Goal: Ask a question: Seek information or help from site administrators or community

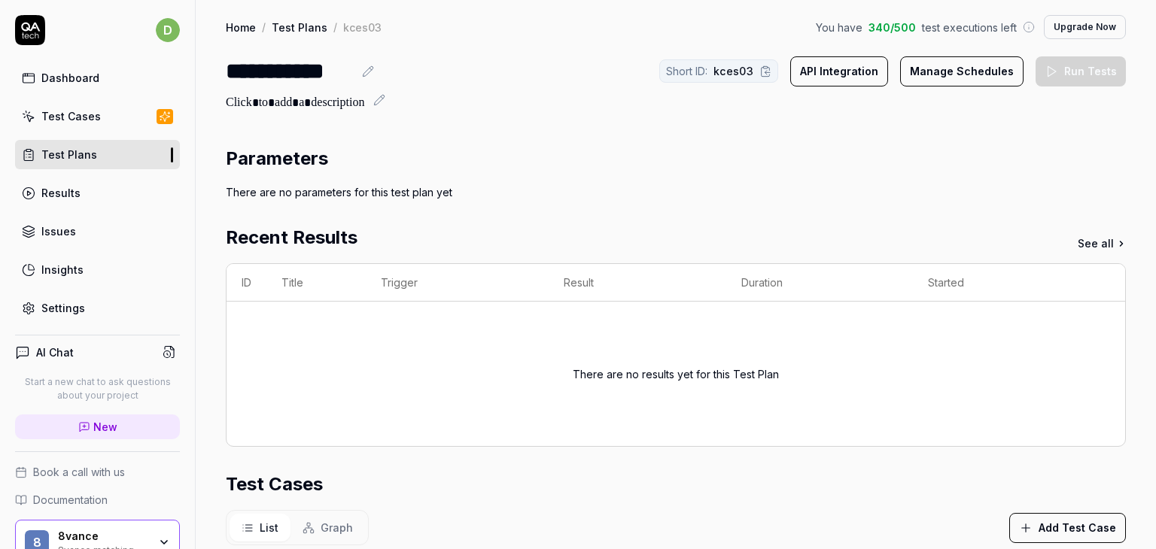
scroll to position [344, 0]
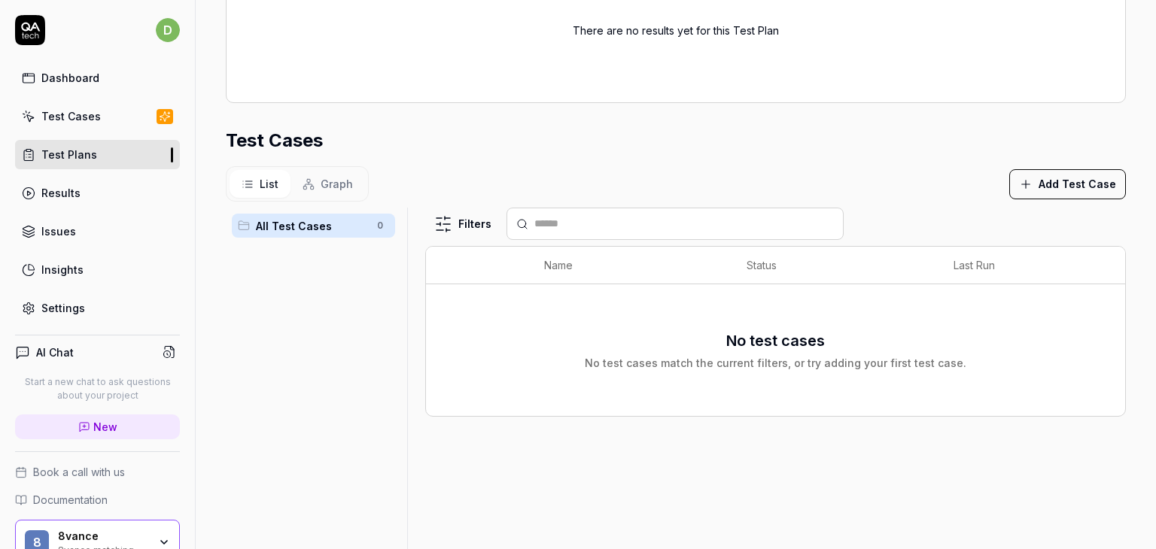
click at [65, 124] on link "Test Cases" at bounding box center [97, 116] width 165 height 29
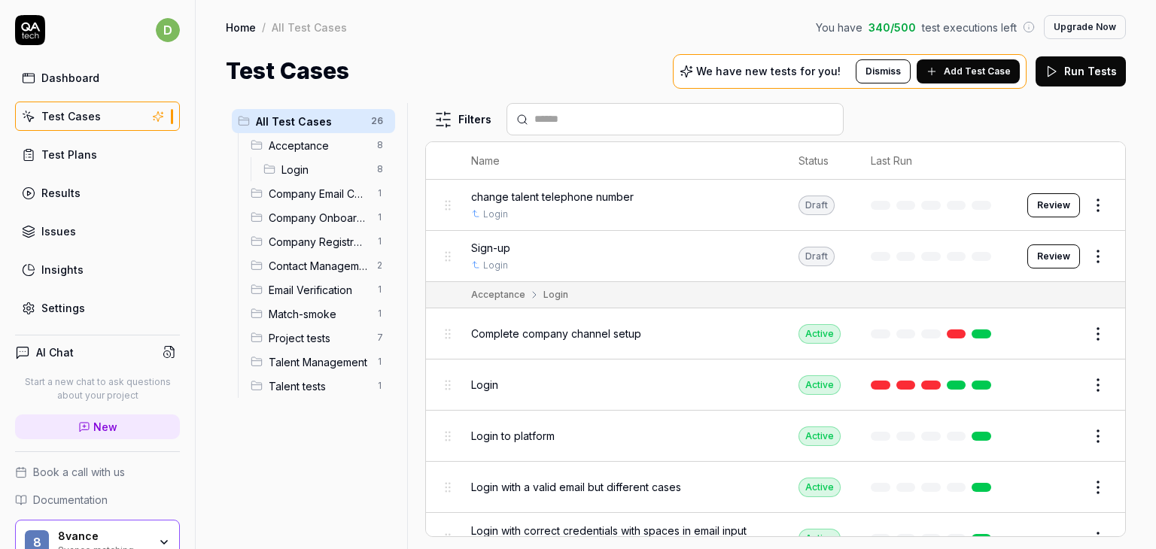
click at [959, 66] on span "Add Test Case" at bounding box center [977, 72] width 67 height 14
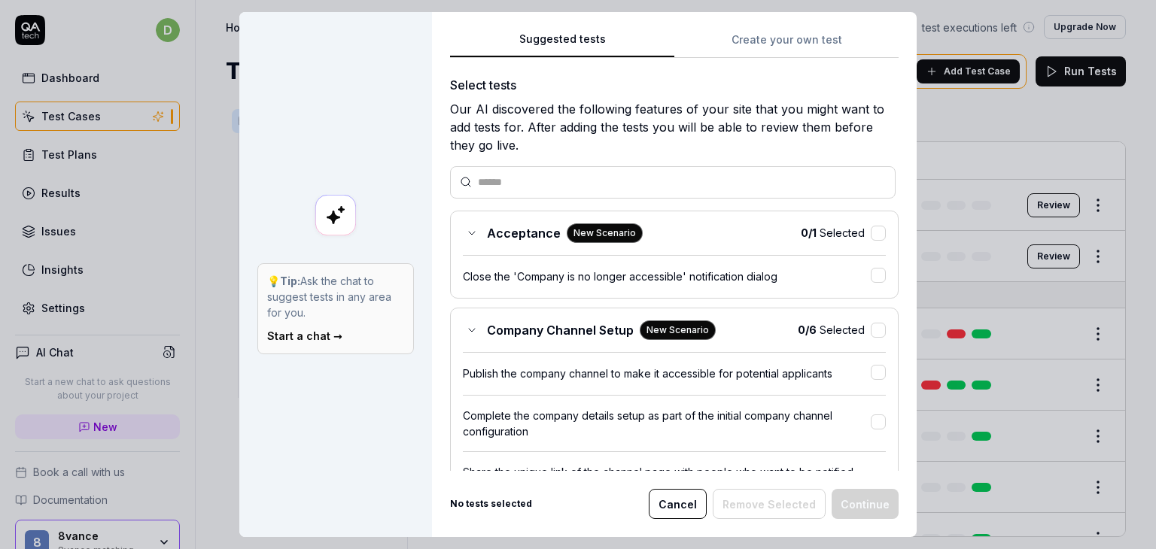
click at [663, 501] on button "Cancel" at bounding box center [678, 504] width 58 height 30
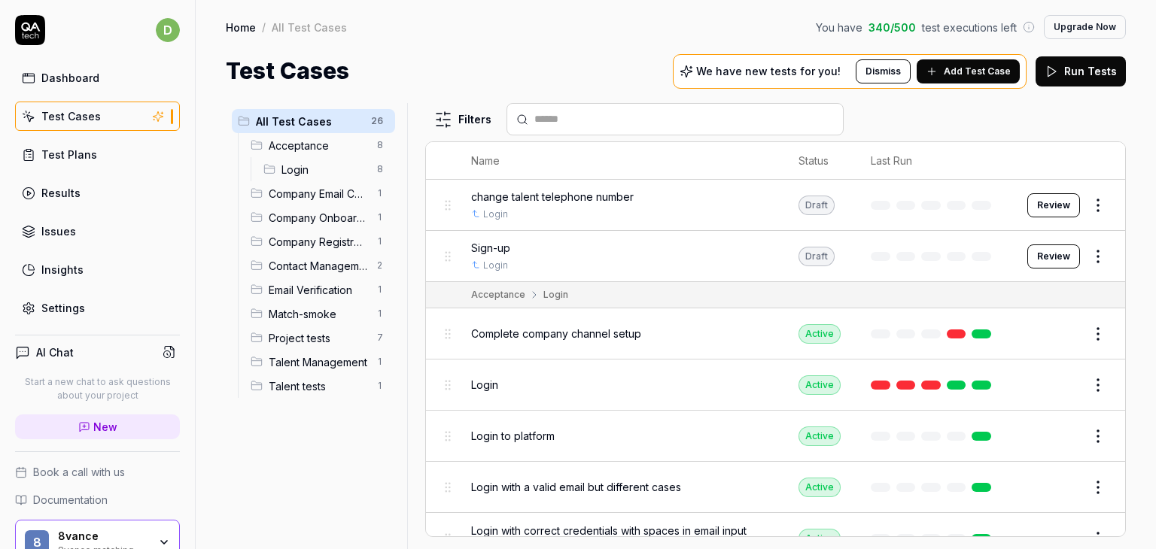
click at [63, 357] on h4 "AI Chat" at bounding box center [55, 353] width 38 height 16
click at [23, 351] on icon at bounding box center [22, 352] width 15 height 15
click at [94, 421] on span "New" at bounding box center [105, 427] width 24 height 16
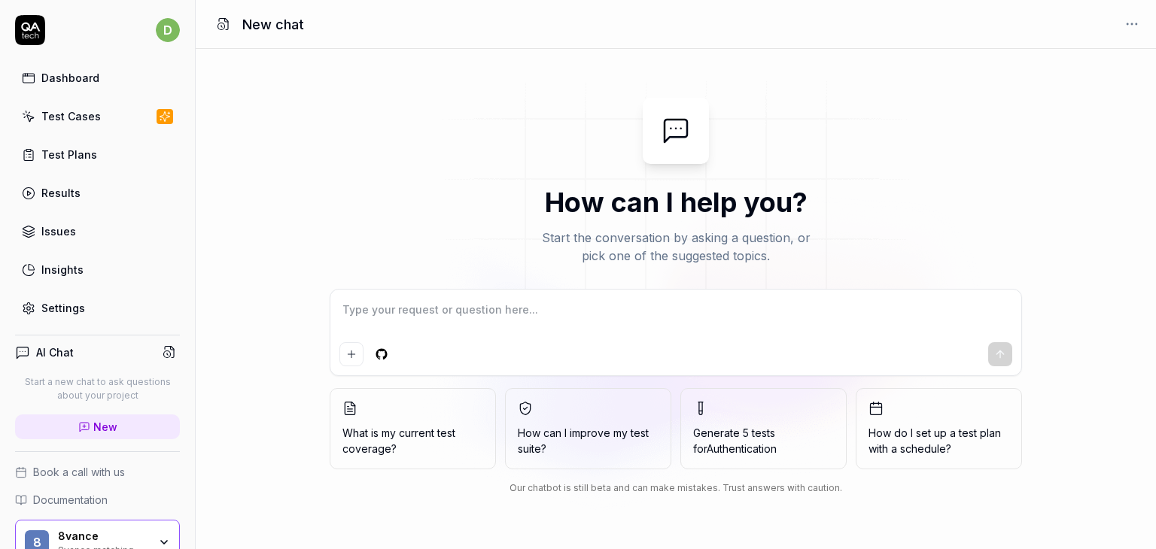
type textarea "*"
type textarea "p"
type textarea "*"
type textarea "pl"
type textarea "*"
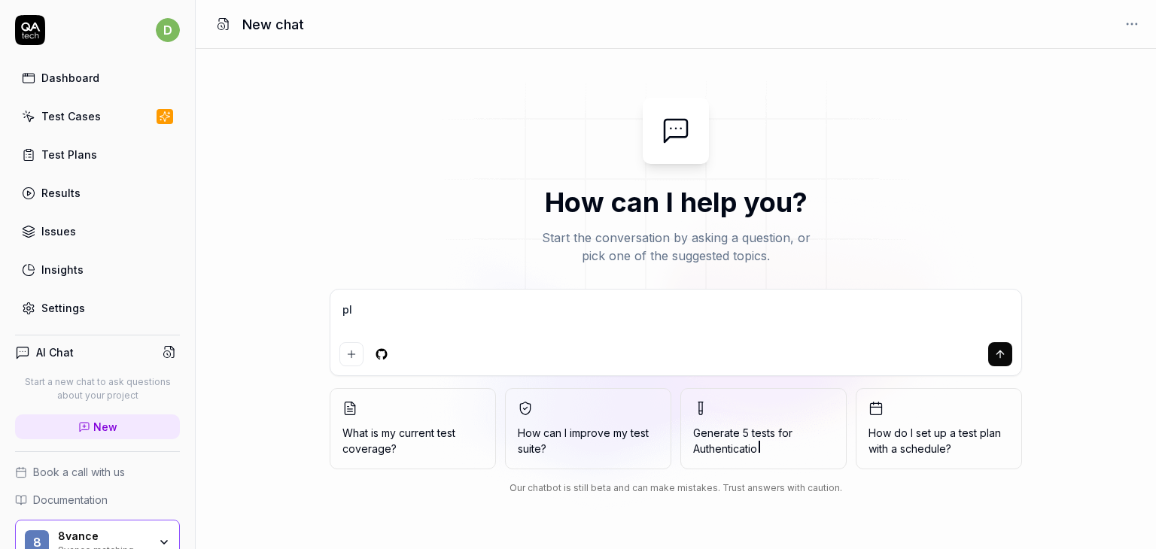
type textarea "ple"
type textarea "*"
type textarea "plea"
type textarea "*"
type textarea "pleas"
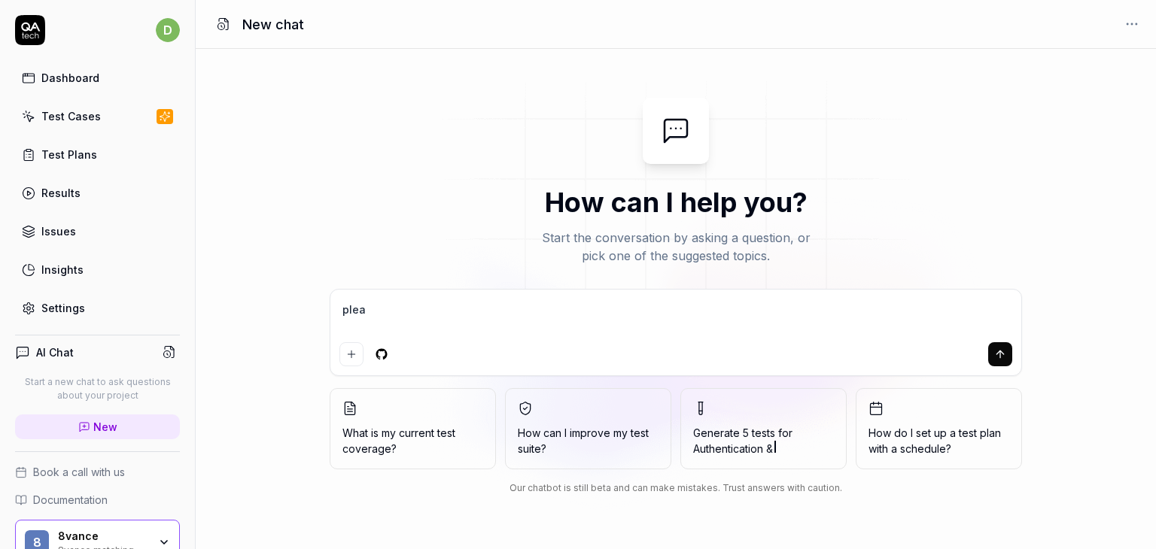
type textarea "*"
type textarea "please"
type textarea "*"
type textarea "please"
type textarea "*"
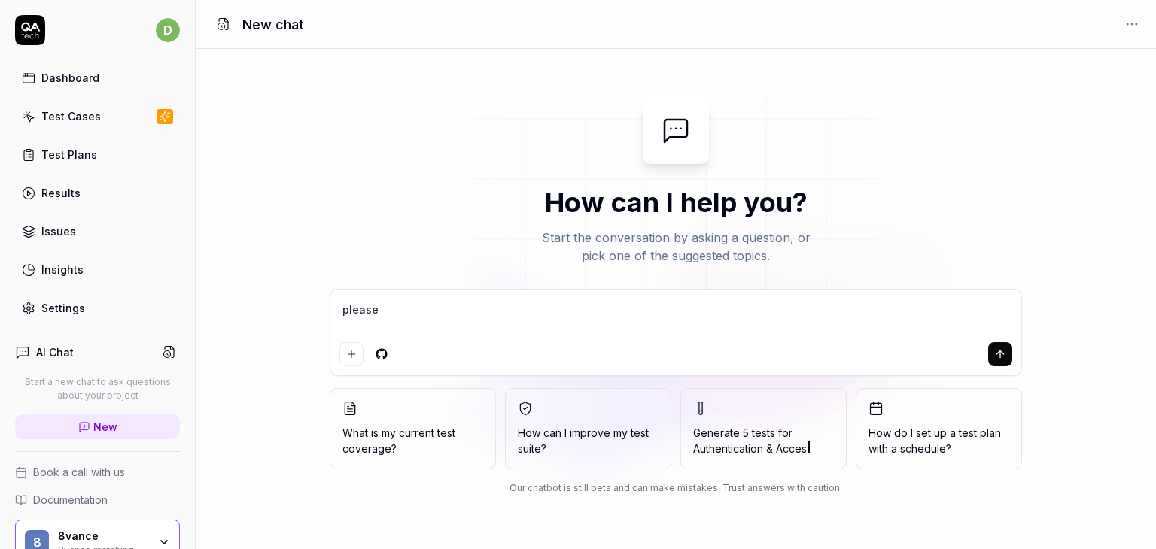
type textarea "please s"
type textarea "*"
type textarea "please su"
type textarea "*"
type textarea "please sug"
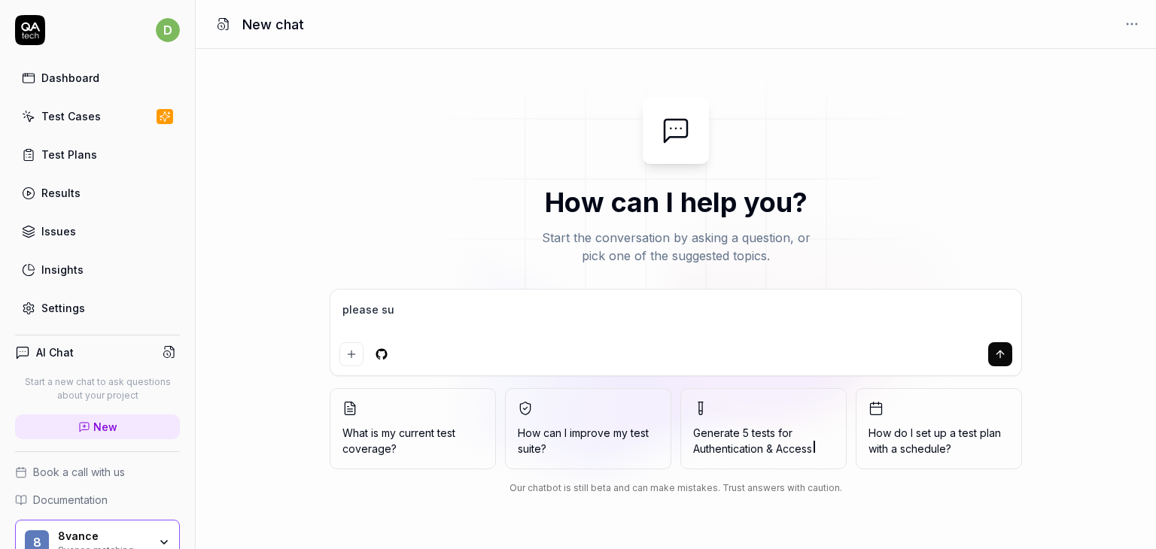
type textarea "*"
type textarea "please [PERSON_NAME]"
type textarea "*"
type textarea "please sugge"
type textarea "*"
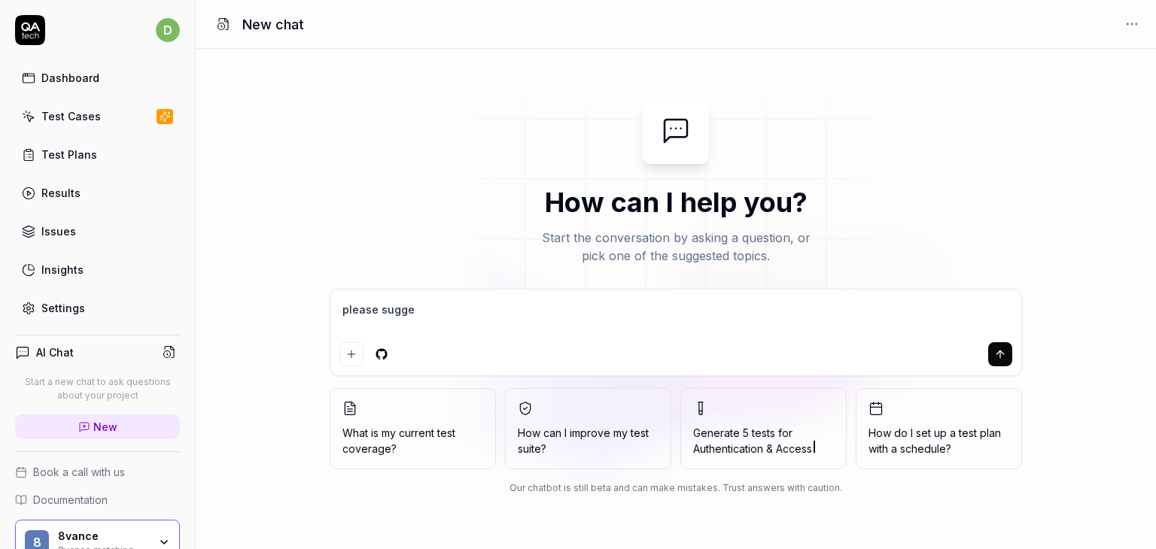
type textarea "please sugges"
type textarea "*"
type textarea "please suggest"
type textarea "*"
type textarea "please suggest"
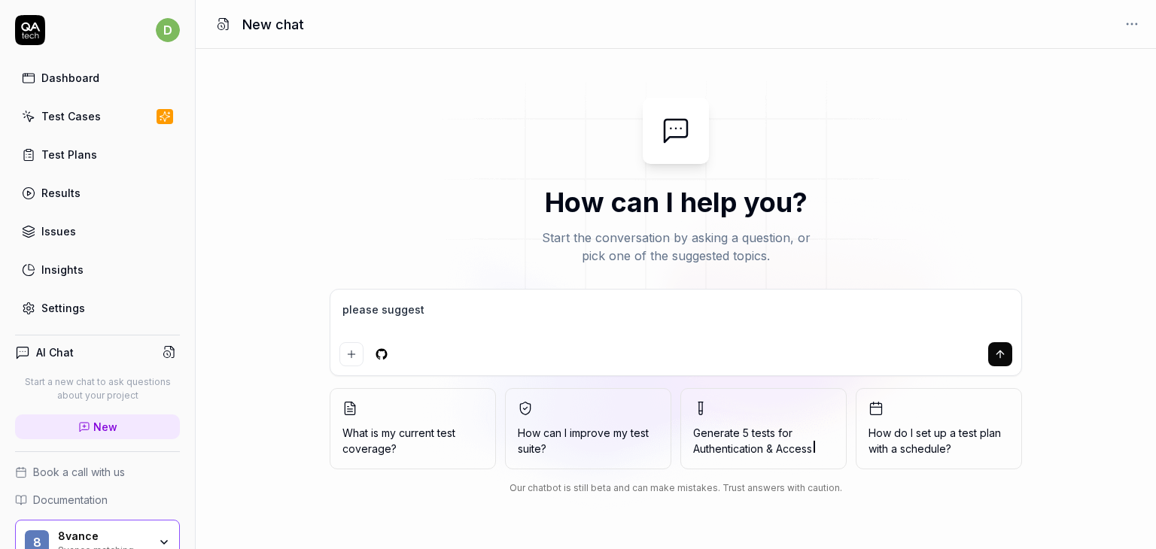
type textarea "*"
type textarea "please suggest a"
type textarea "*"
type textarea "please suggest an"
type textarea "*"
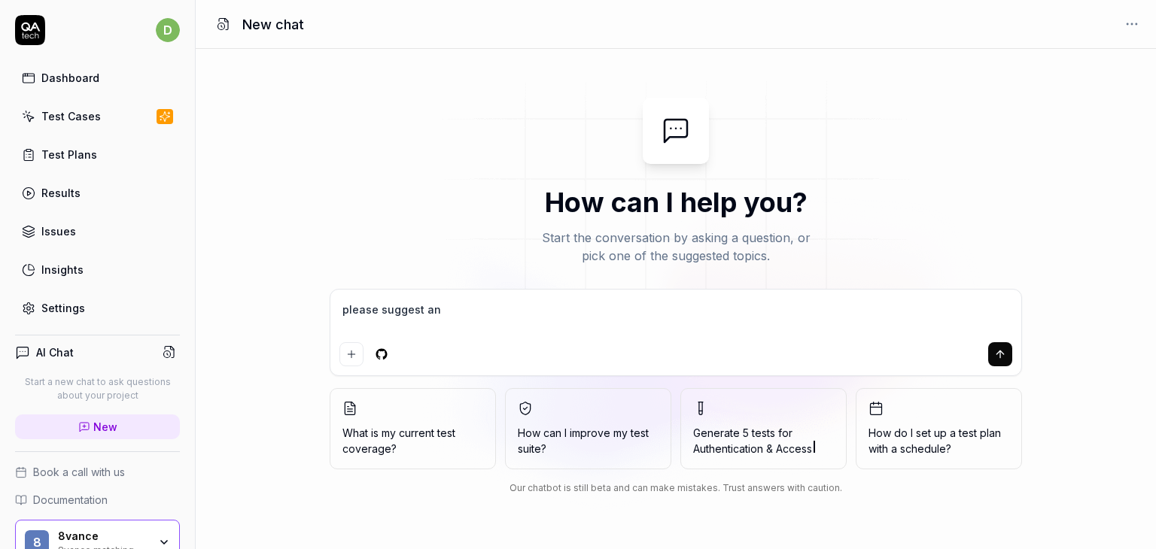
type textarea "please suggest and"
type textarea "*"
type textarea "please suggest and"
type textarea "*"
type textarea "please suggest and c"
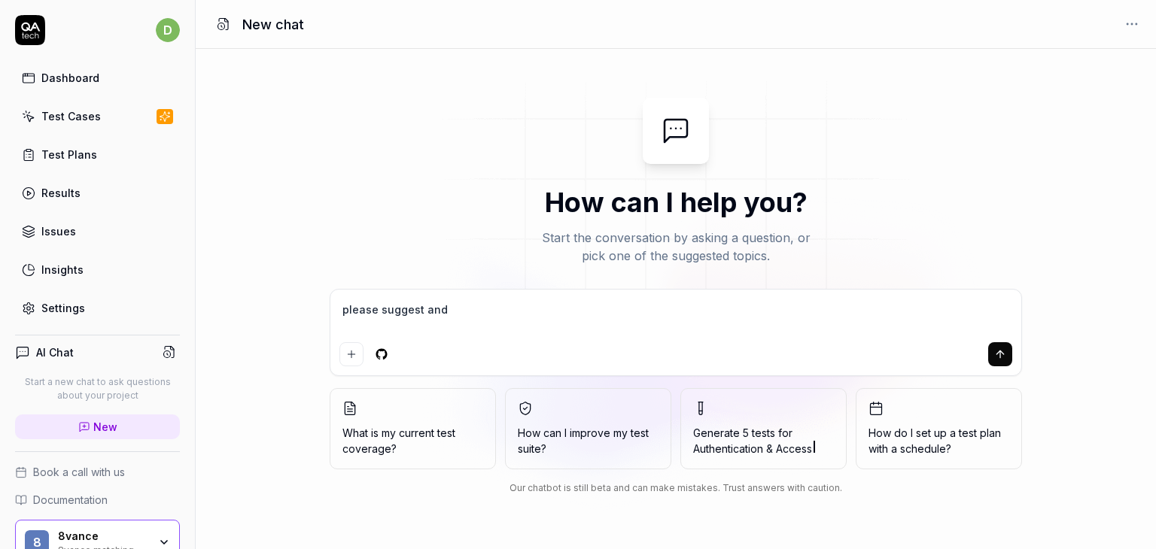
type textarea "*"
type textarea "please suggest and cr"
type textarea "*"
type textarea "please suggest and cre"
type textarea "*"
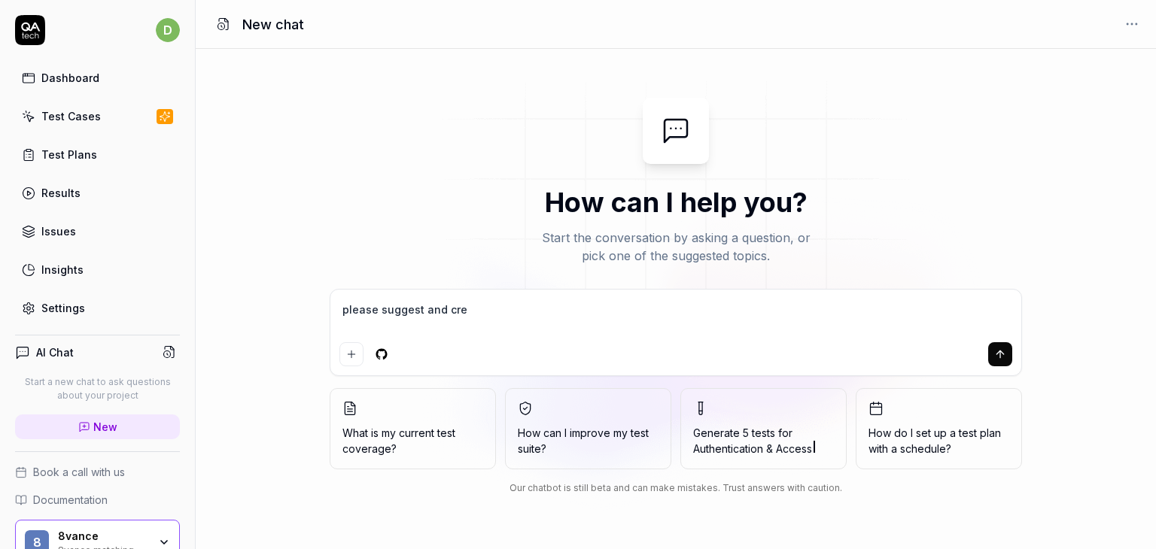
type textarea "please suggest and crea"
type textarea "*"
type textarea "please suggest and creat"
type textarea "*"
type textarea "please suggest and create"
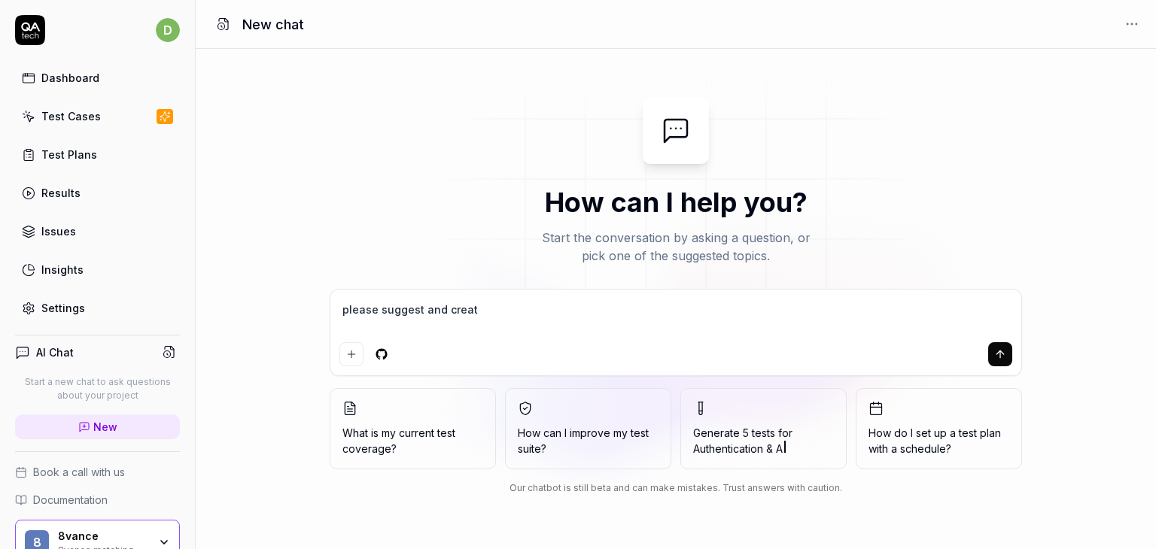
type textarea "*"
type textarea "please suggest and create"
type textarea "*"
type textarea "please suggest and create f"
type textarea "*"
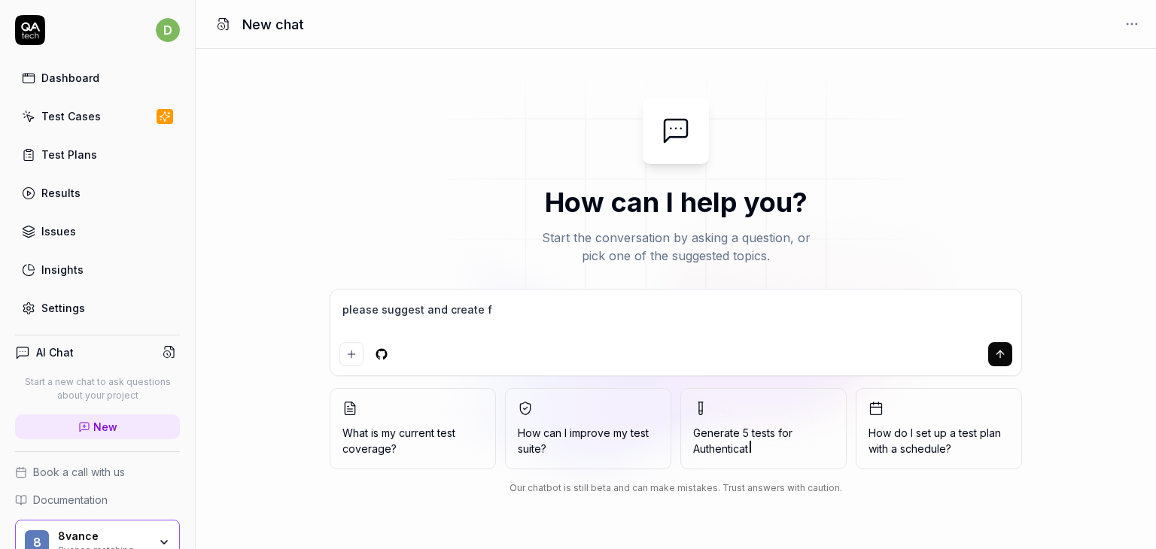
type textarea "please suggest and create fo"
type textarea "*"
type textarea "please suggest and create for"
type textarea "*"
type textarea "please suggest and create for"
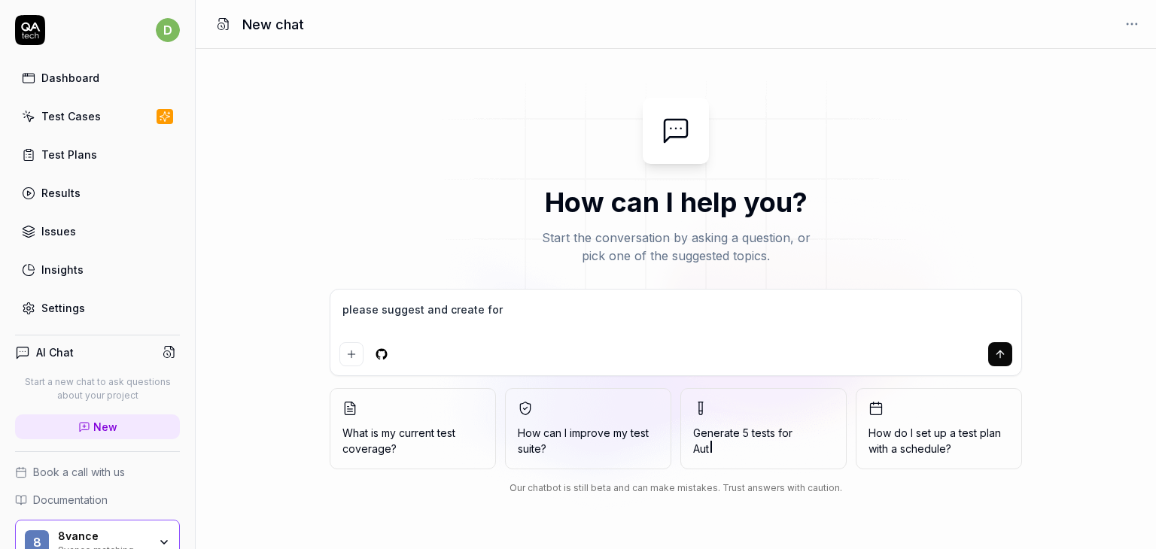
type textarea "*"
type textarea "please suggest and create for m"
type textarea "*"
type textarea "please suggest and create for me"
type textarea "*"
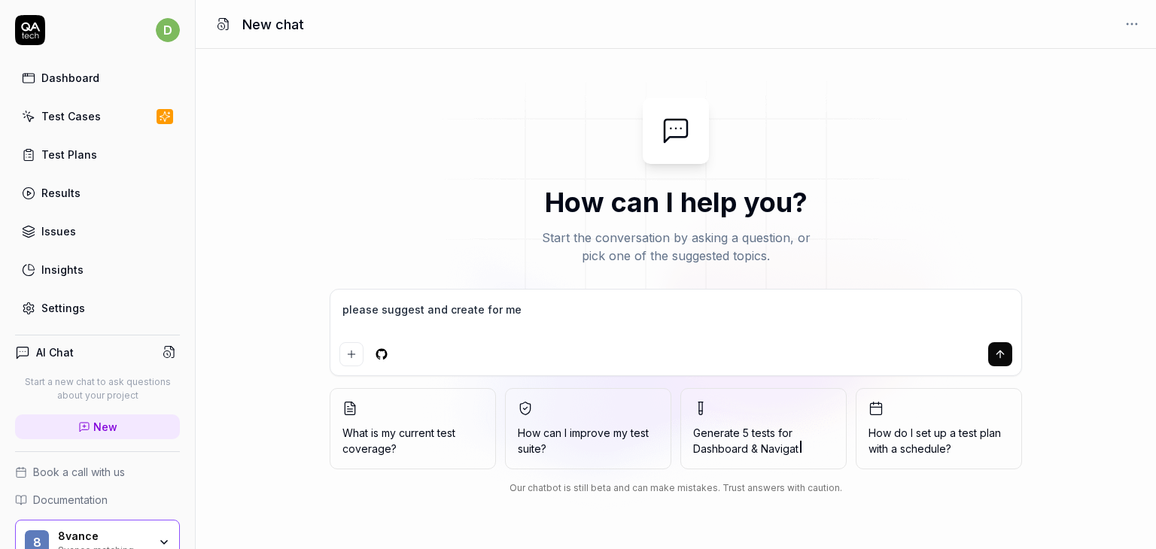
type textarea "please suggest and create for me"
type textarea "*"
type textarea "please suggest and create for me e"
type textarea "*"
type textarea "please suggest and create for me ev"
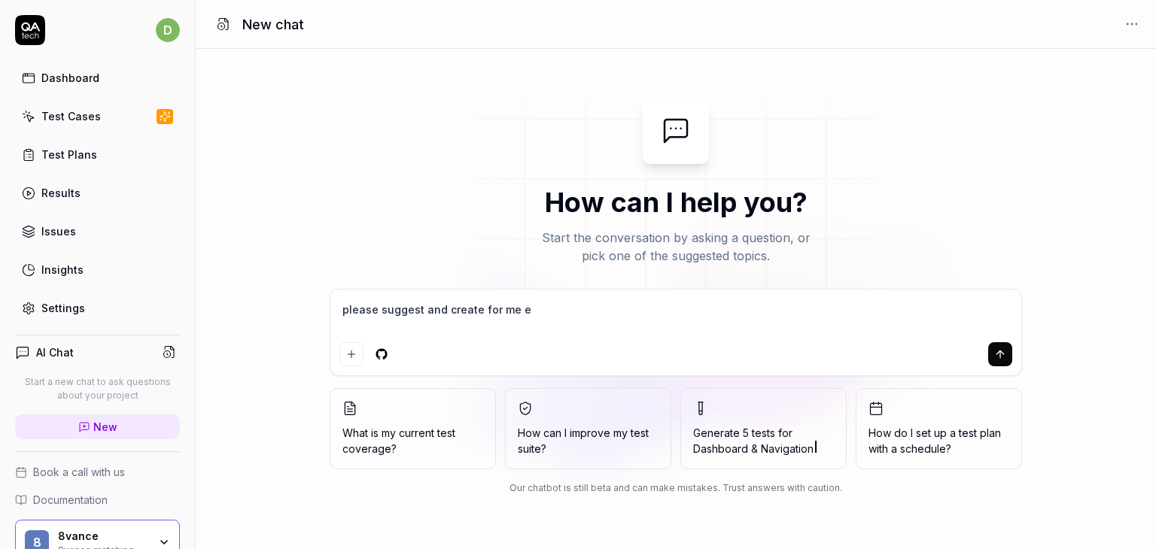
type textarea "*"
type textarea "please suggest and create for me eve"
type textarea "*"
type textarea "please suggest and create for me ever"
type textarea "*"
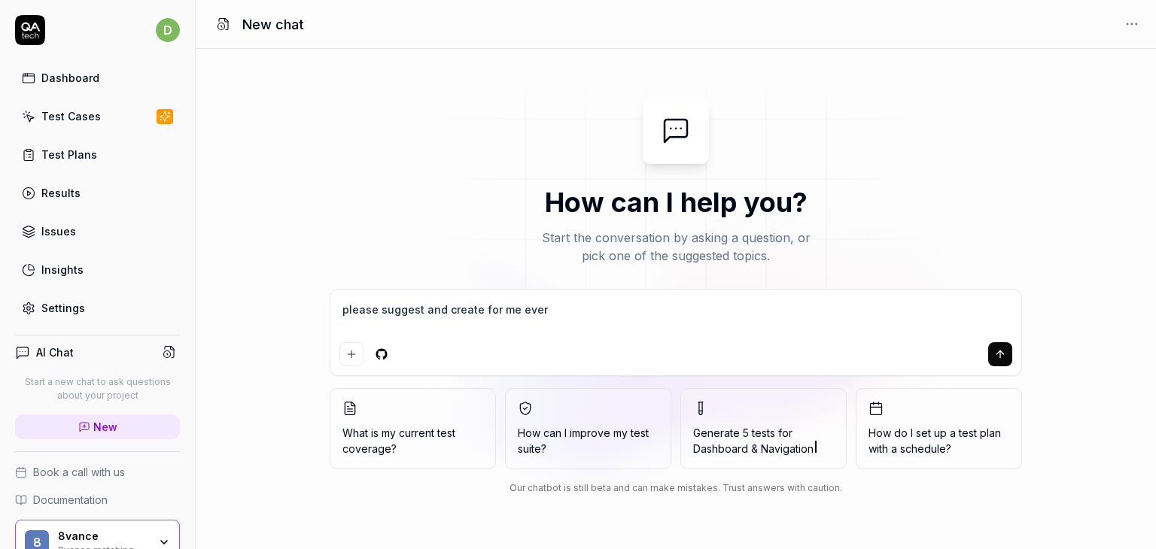
type textarea "please suggest and create for me every"
type textarea "*"
type textarea "please suggest and create for me every"
type textarea "*"
type textarea "please suggest and create for me every s"
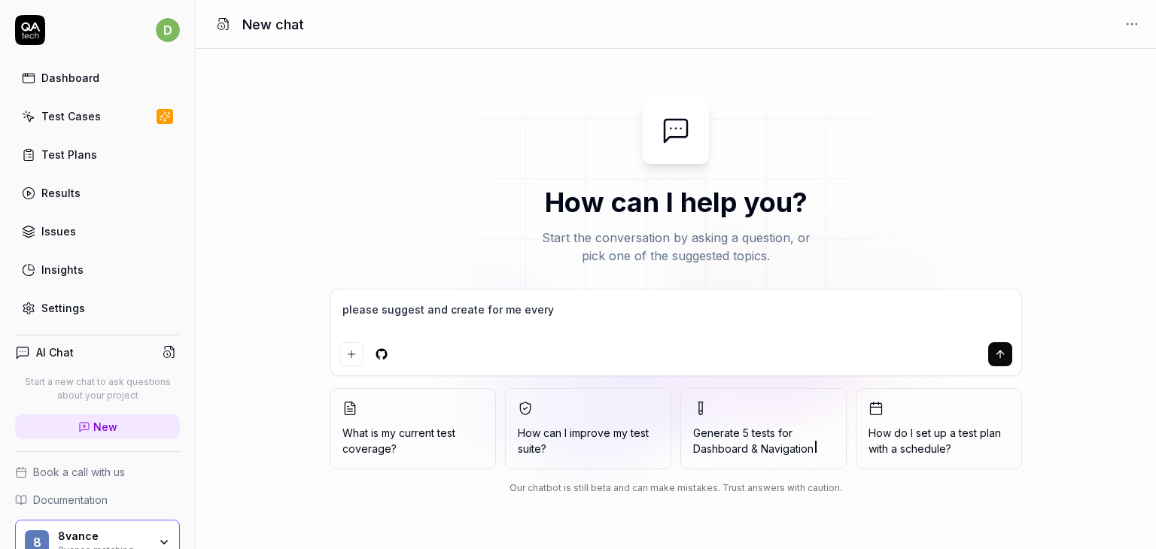
type textarea "*"
type textarea "please suggest and create for me every sc"
type textarea "*"
type textarea "please suggest and create for me every sce"
type textarea "*"
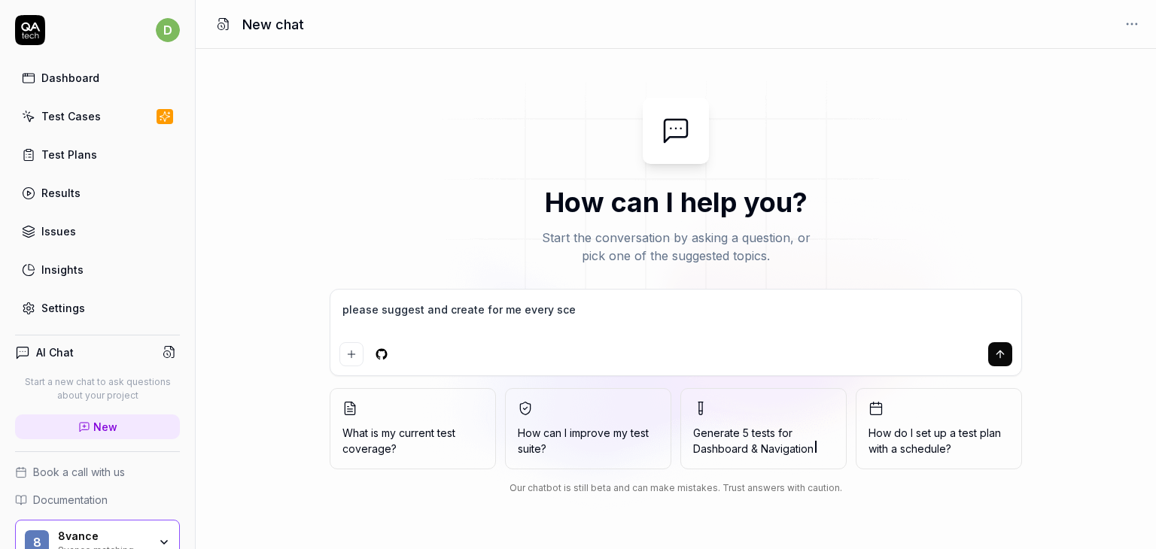
type textarea "please suggest and create for me every scen"
type textarea "*"
type textarea "please suggest and create for me every scena"
type textarea "*"
type textarea "please suggest and create for me every scenar"
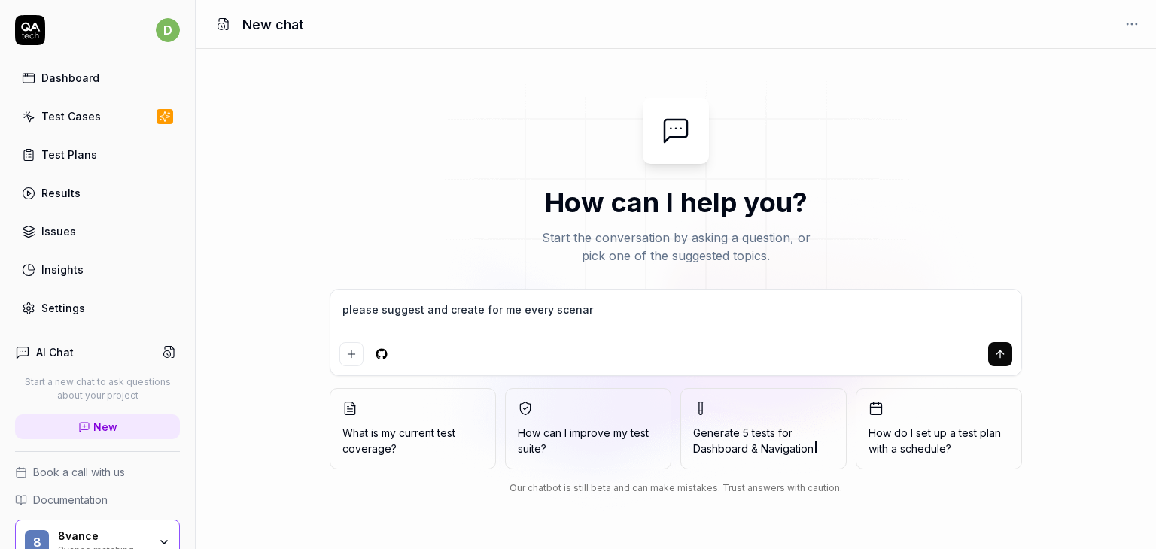
type textarea "*"
type textarea "please suggest and create for me every scenari"
type textarea "*"
type textarea "please suggest and create for me every scenario"
type textarea "*"
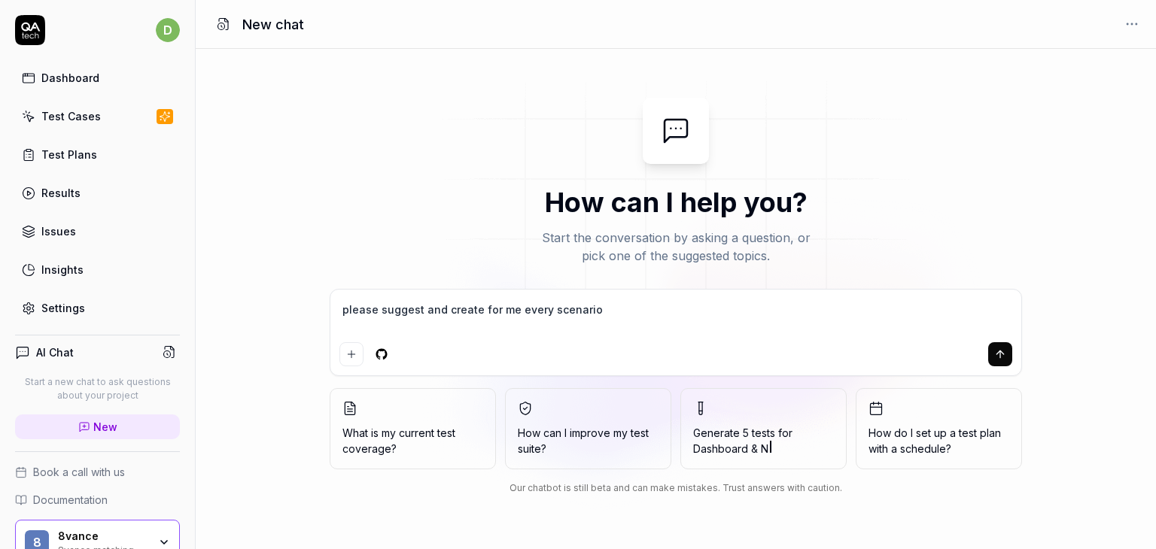
type textarea "please suggest and create for me every scenario"
type textarea "*"
type textarea "please suggest and create for me every scenario y"
type textarea "*"
type textarea "please suggest and create for me every scenario yo"
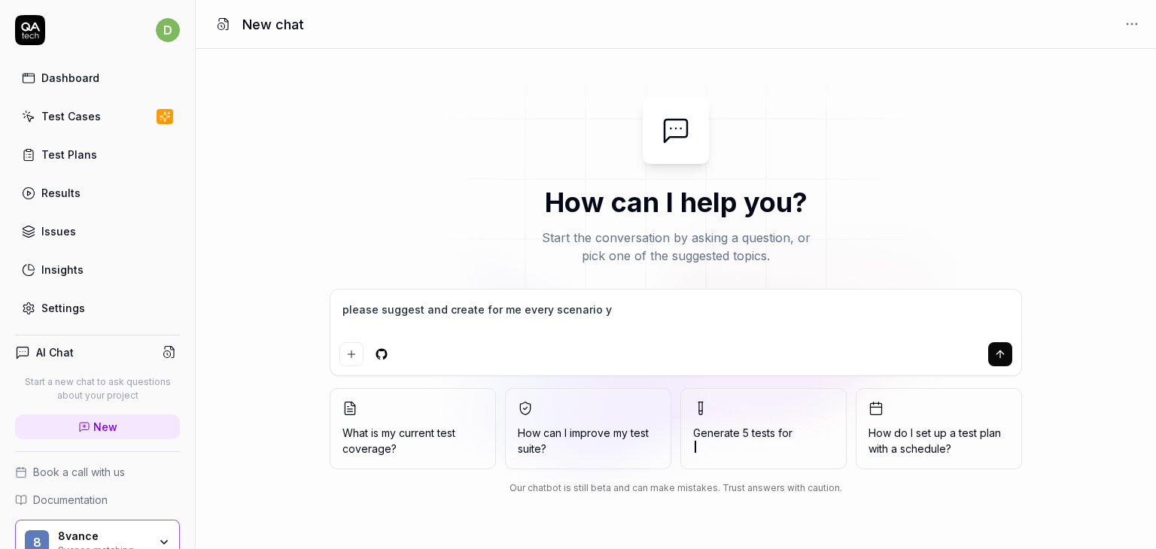
type textarea "*"
type textarea "please suggest and create for me every scenario you"
type textarea "*"
type textarea "please suggest and create for me every scenario you"
type textarea "*"
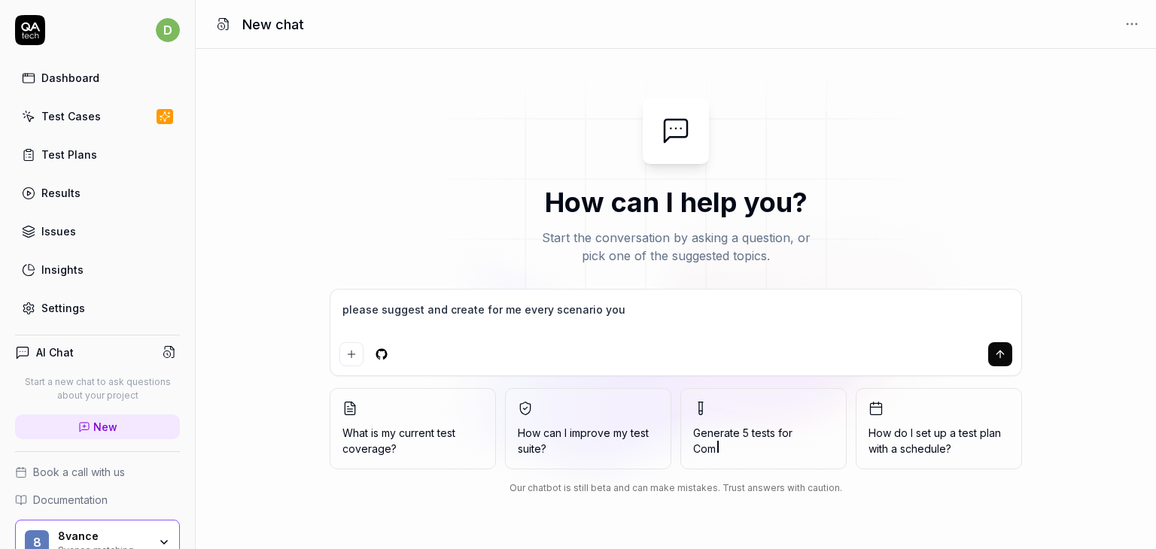
type textarea "please suggest and create for me every scenario you t"
type textarea "*"
type textarea "please suggest and create for me every scenario you th"
type textarea "*"
type textarea "please suggest and create for me every scenario you thi"
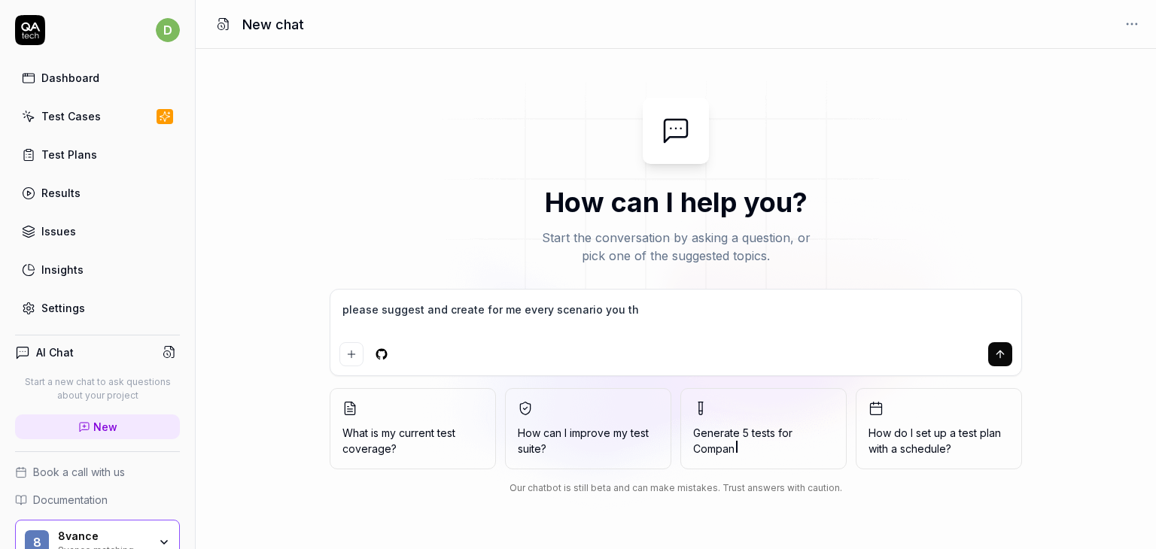
type textarea "*"
type textarea "please suggest and create for me every scenario you thin"
type textarea "*"
type textarea "please suggest and create for me every scenario you think"
type textarea "*"
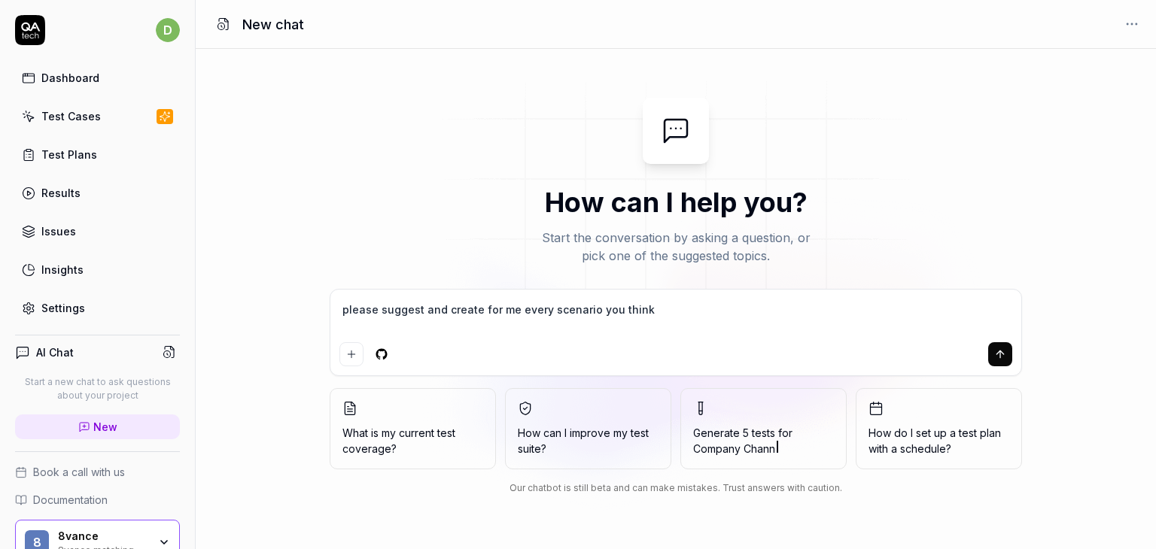
type textarea "please suggest and create for me every scenario you think"
type textarea "*"
type textarea "please suggest and create for me every scenario you think c"
type textarea "*"
type textarea "please suggest and create for me every scenario you think ca"
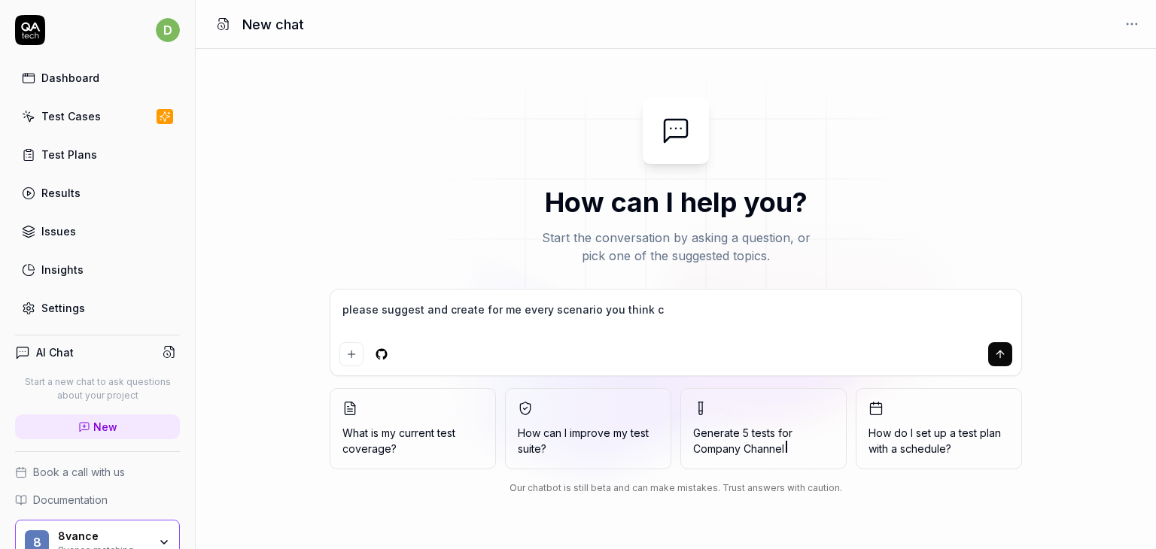
type textarea "*"
type textarea "please suggest and create for me every scenario you think can"
type textarea "*"
type textarea "please suggest and create for me every scenario you think can"
type textarea "*"
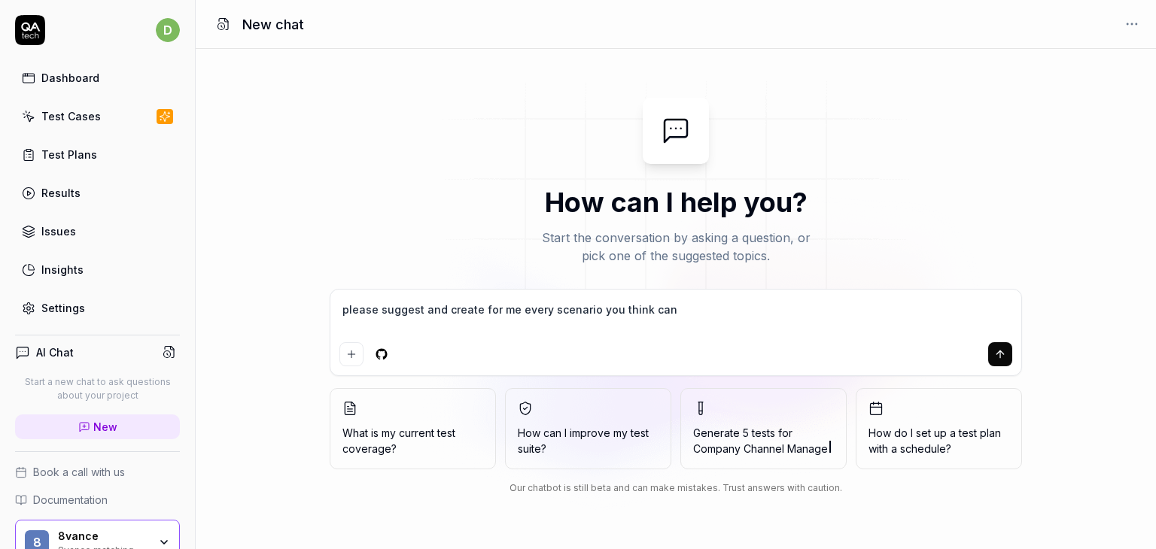
type textarea "please suggest and create for me every scenario you think can b"
type textarea "*"
type textarea "please suggest and create for me every scenario you think can be"
type textarea "*"
type textarea "please suggest and create for me every scenario you think can be"
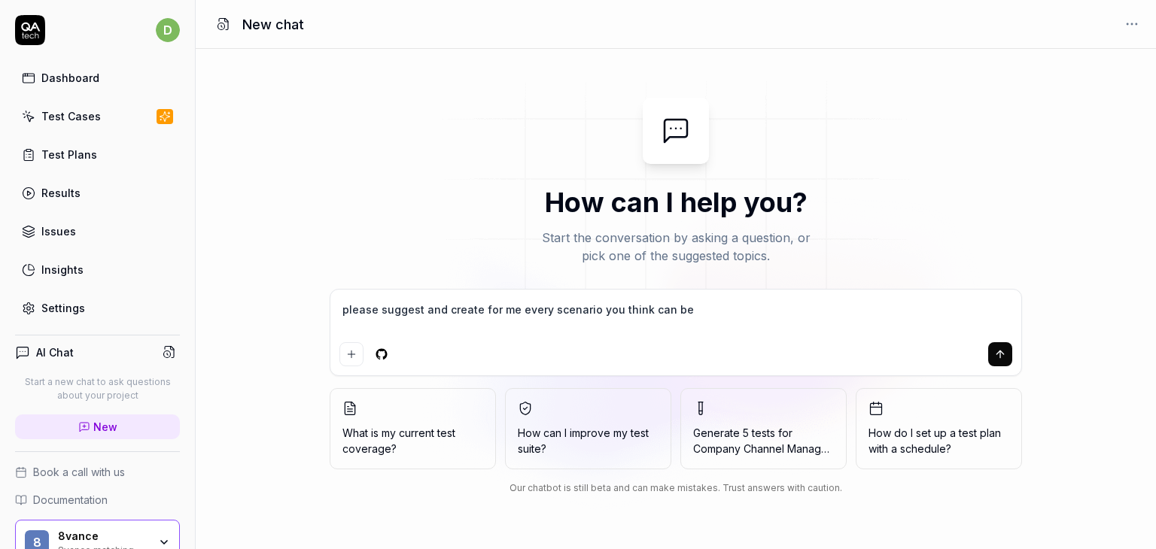
type textarea "*"
type textarea "please suggest and create for me every scenario you think can be t"
type textarea "*"
type textarea "please suggest and create for me every scenario you think can be te"
type textarea "*"
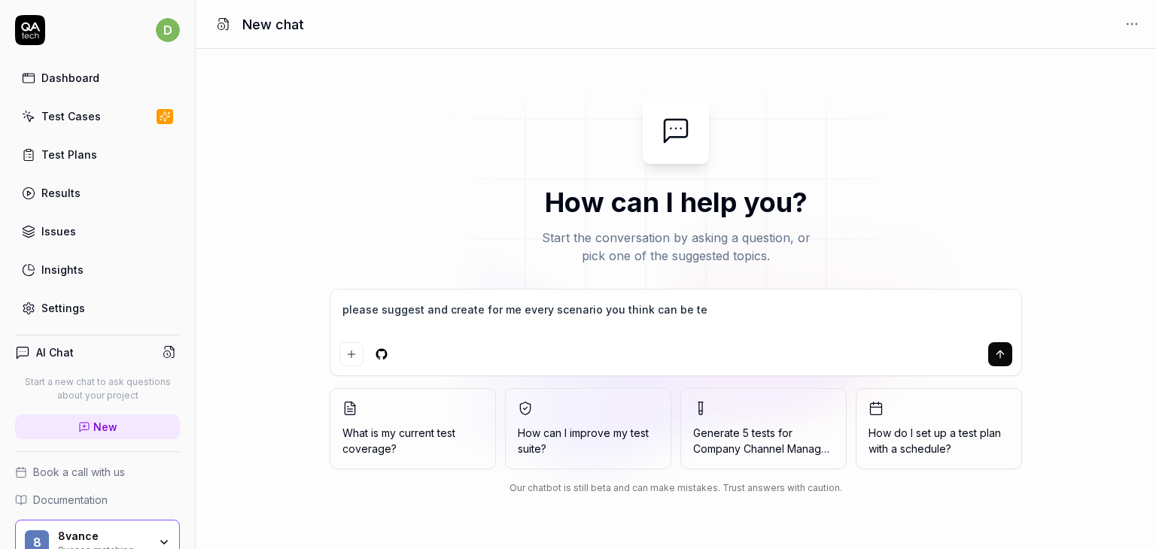
type textarea "please suggest and create for me every scenario you think can be [PERSON_NAME]"
type textarea "*"
type textarea "please suggest and create for me every scenario you think can be test"
type textarea "*"
type textarea "please suggest and create for me every scenario you think can be teste"
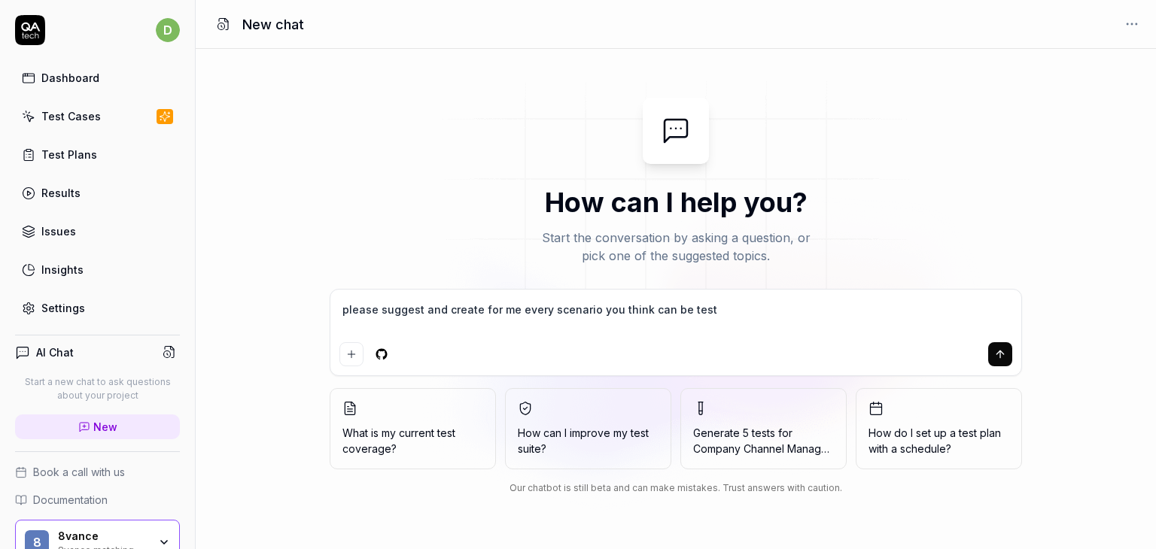
type textarea "*"
type textarea "please suggest and create for me every scenario you think can be tested"
type textarea "*"
type textarea "please suggest and create for me every scenario you think can be tested"
type textarea "*"
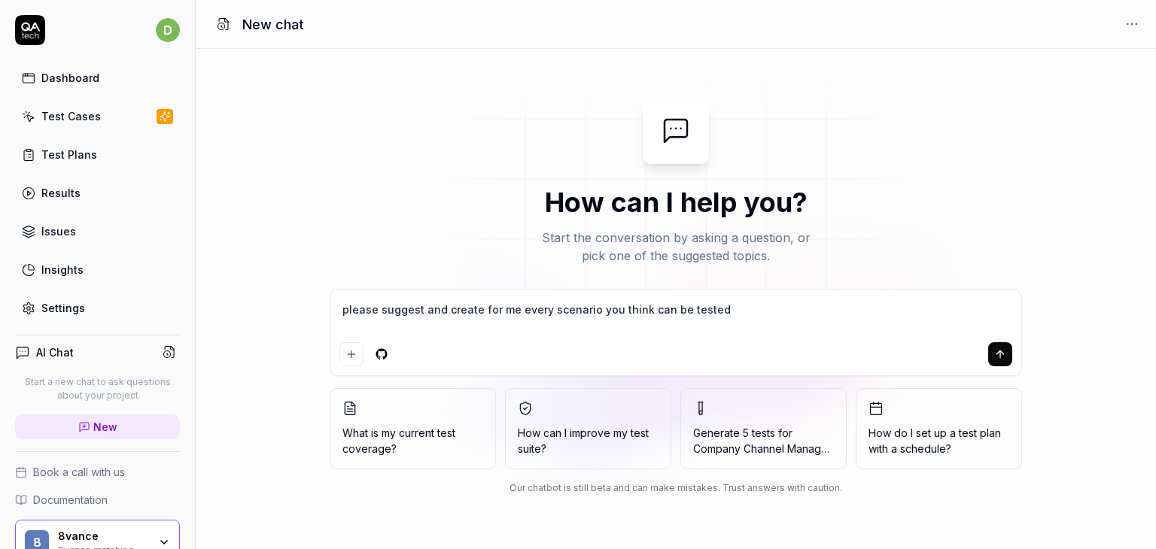
type textarea "please suggest and create for me every scenario you think can be tested i"
type textarea "*"
type textarea "please suggest and create for me every scenario you think can be tested in"
type textarea "*"
type textarea "please suggest and create for me every scenario you think can be tested in"
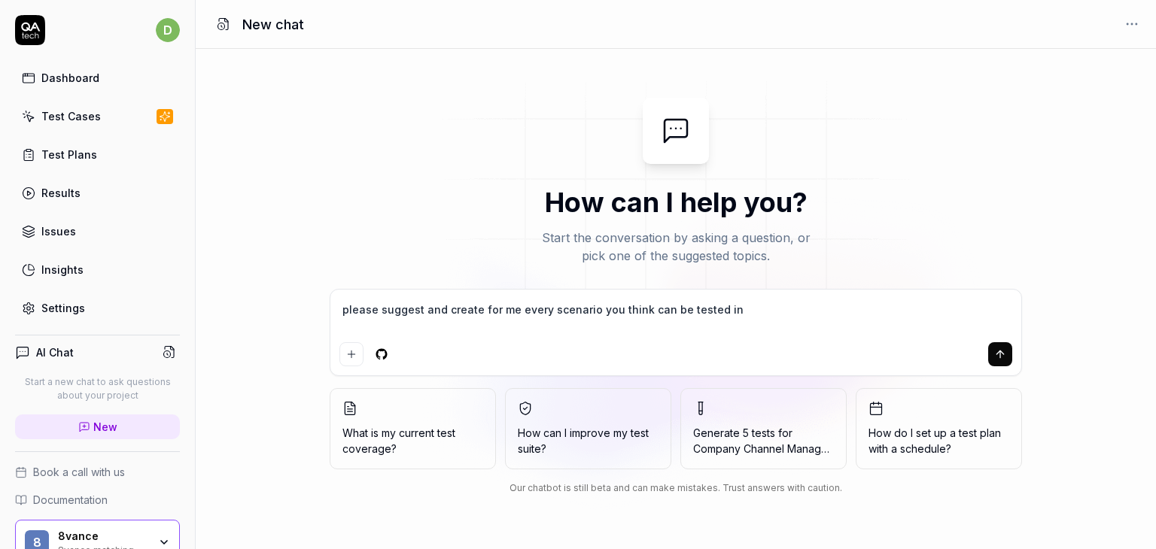
type textarea "*"
type textarea "please suggest and create for me every scenario you think can be tested in o"
type textarea "*"
type textarea "please suggest and create for me every scenario you think can be tested in ou"
type textarea "*"
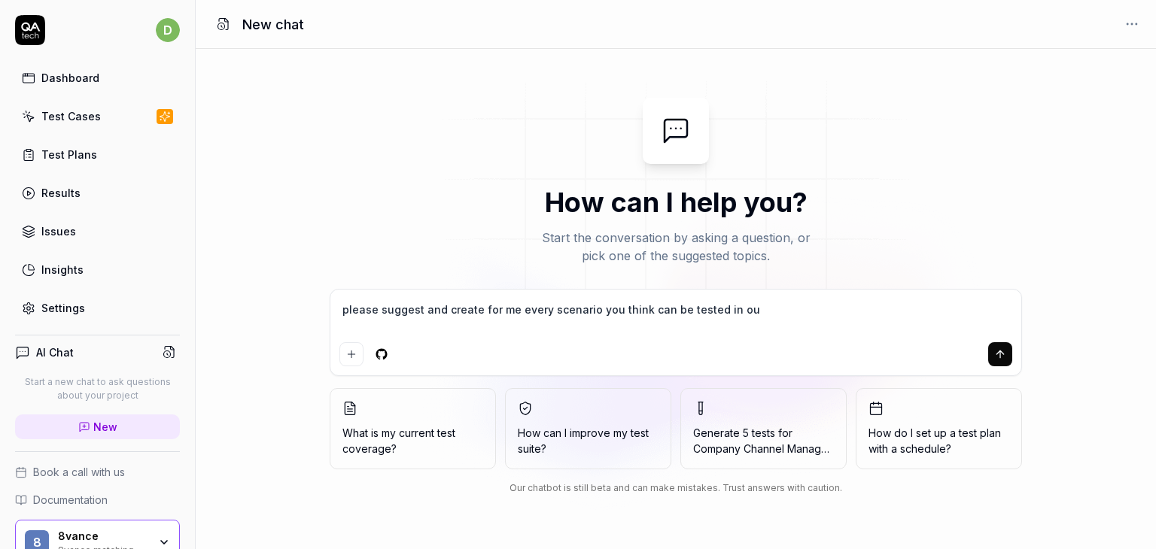
type textarea "please suggest and create for me every scenario you think can be tested in our"
type textarea "*"
type textarea "please suggest and create for me every scenario you think can be tested in our"
type textarea "*"
type textarea "please suggest and create for me every scenario you think can be tested in our a"
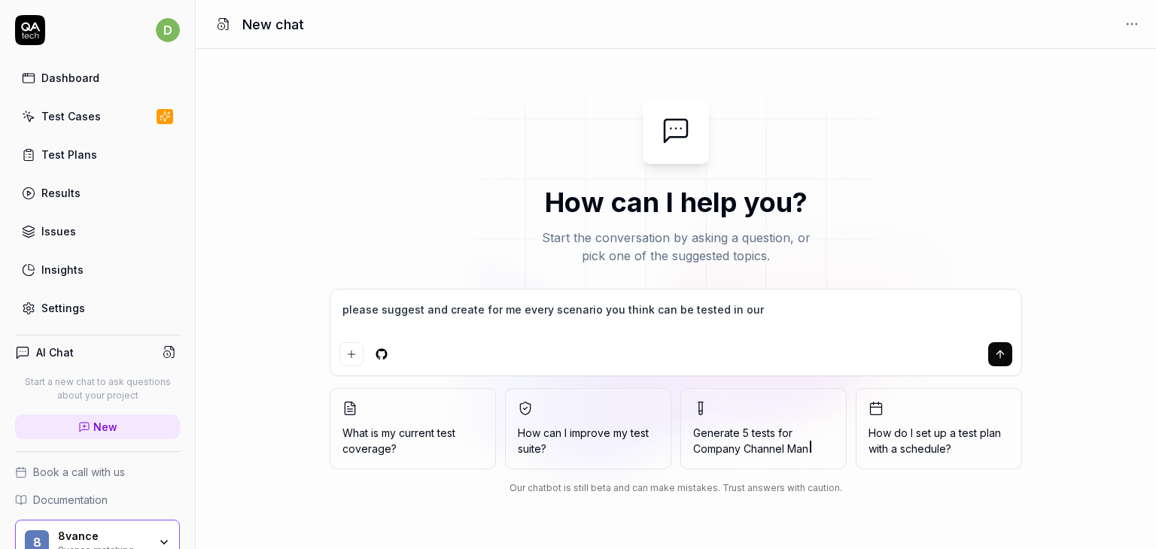
type textarea "*"
type textarea "please suggest and create for me every scenario you think can be tested in our …"
type textarea "*"
type textarea "please suggest and create for me every scenario you think can be tested in our …"
type textarea "*"
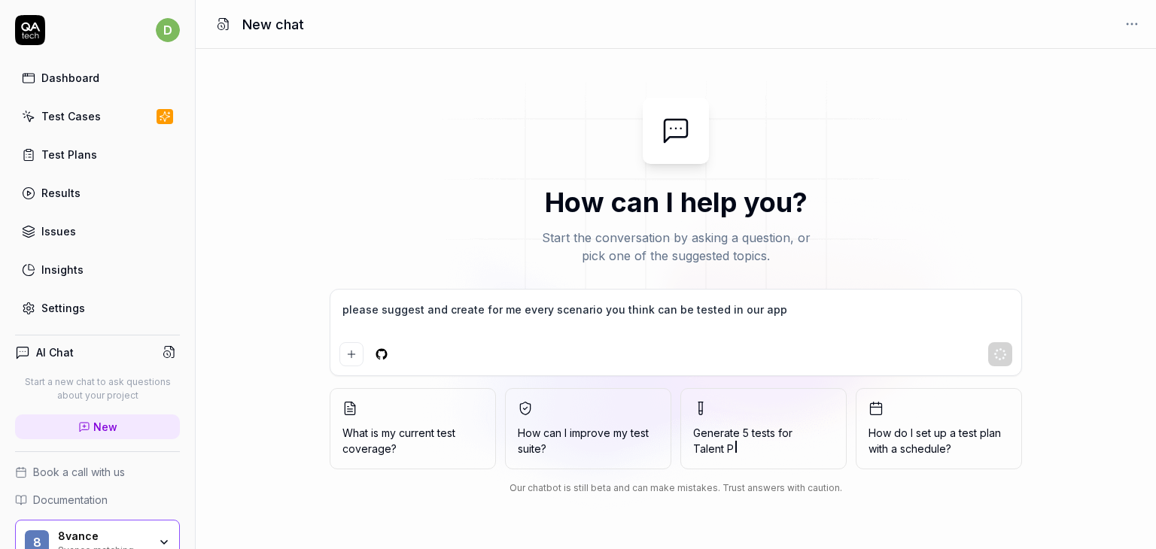
type textarea "please suggest and create for me every scenario you think can be tested in our …"
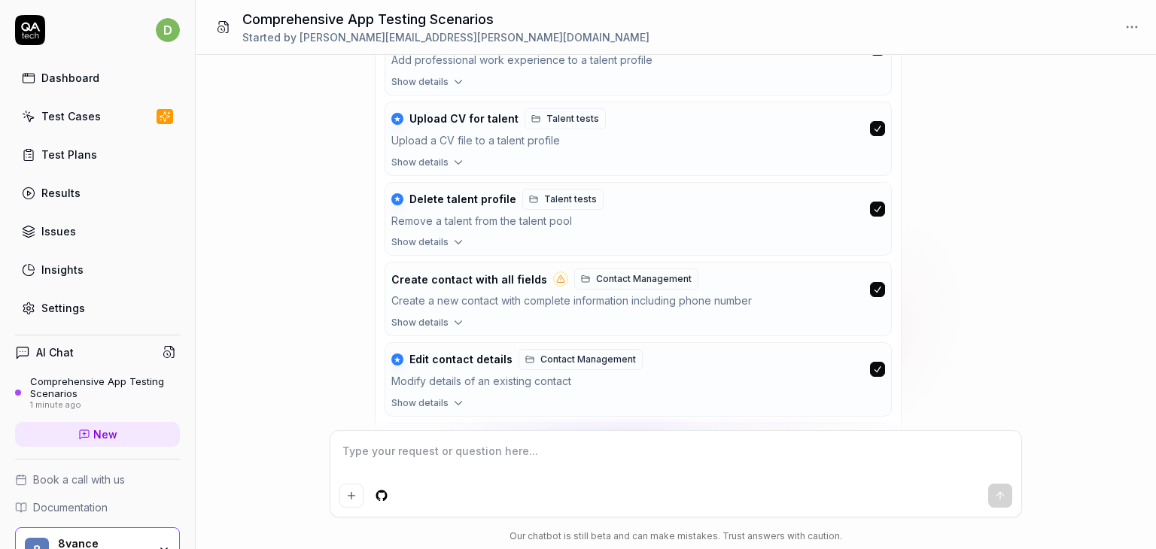
scroll to position [939, 0]
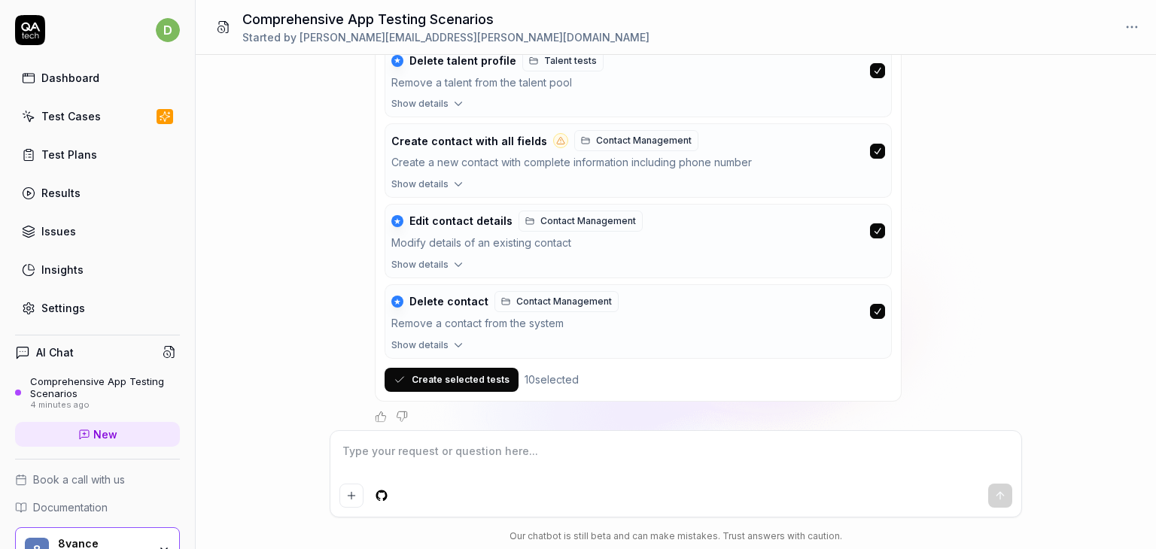
type textarea "*"
type textarea "p"
type textarea "*"
type textarea "pl"
type textarea "*"
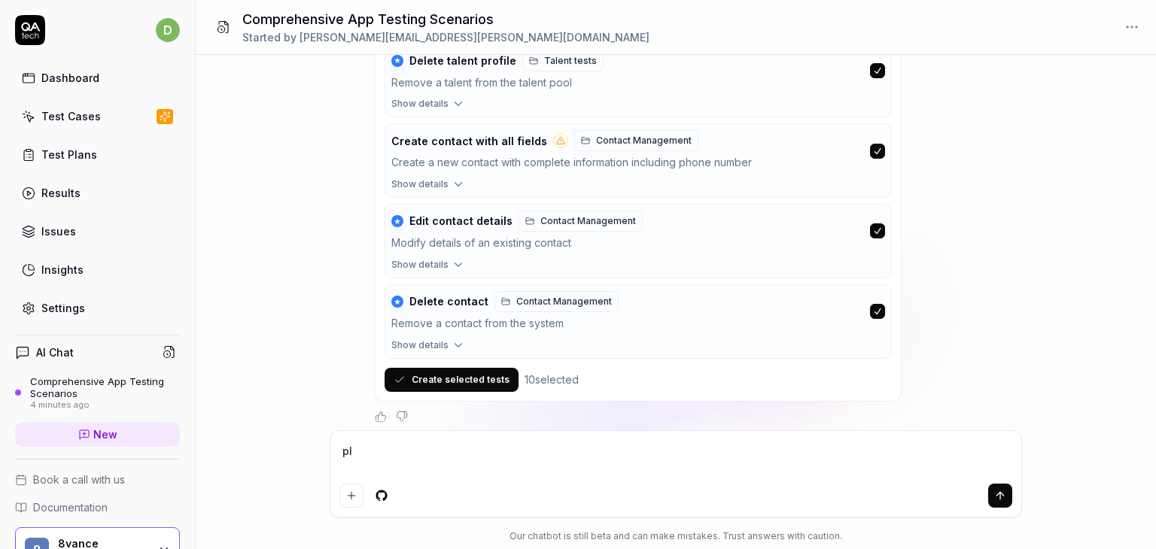
type textarea "ple"
type textarea "*"
type textarea "plea"
type textarea "*"
type textarea "pleas"
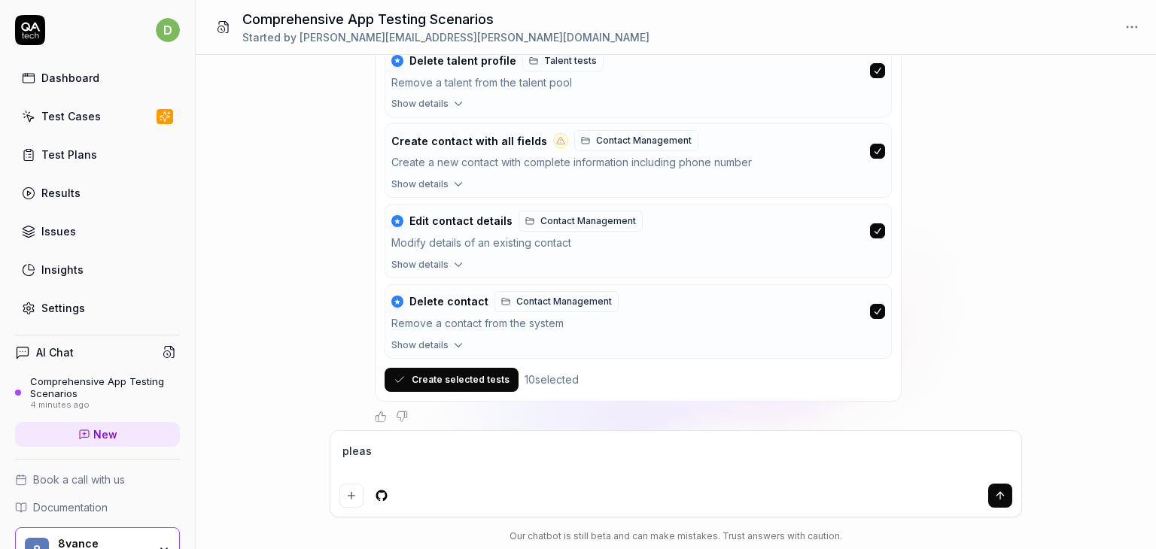
type textarea "*"
type textarea "please"
type textarea "*"
type textarea "please"
paste textarea "analyze what it can do with our app and what cannot do"
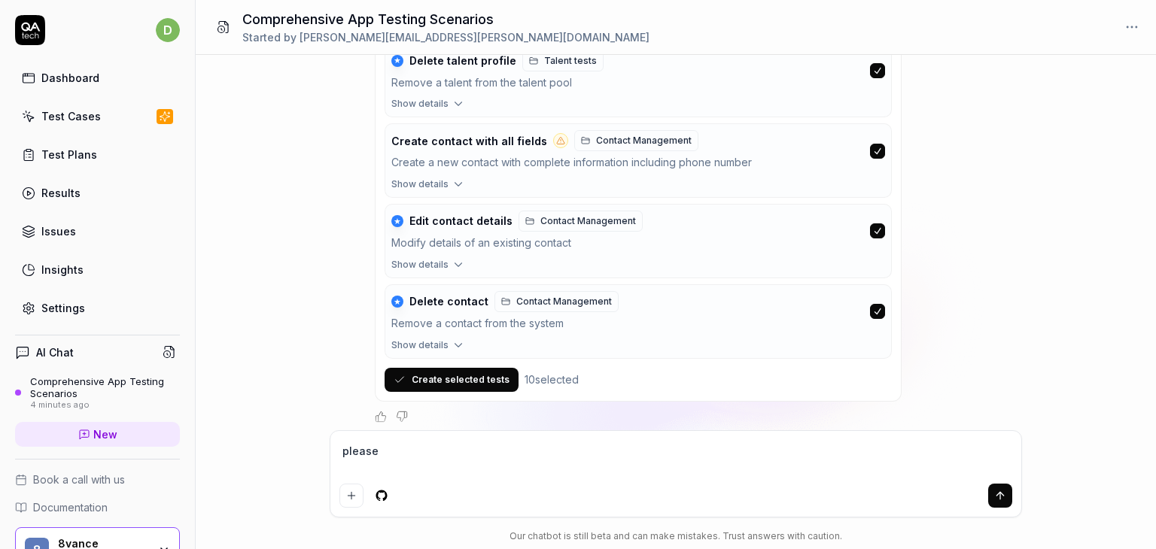
type textarea "*"
type textarea "please analyze what it can do with our app and what cannot do"
type textarea "*"
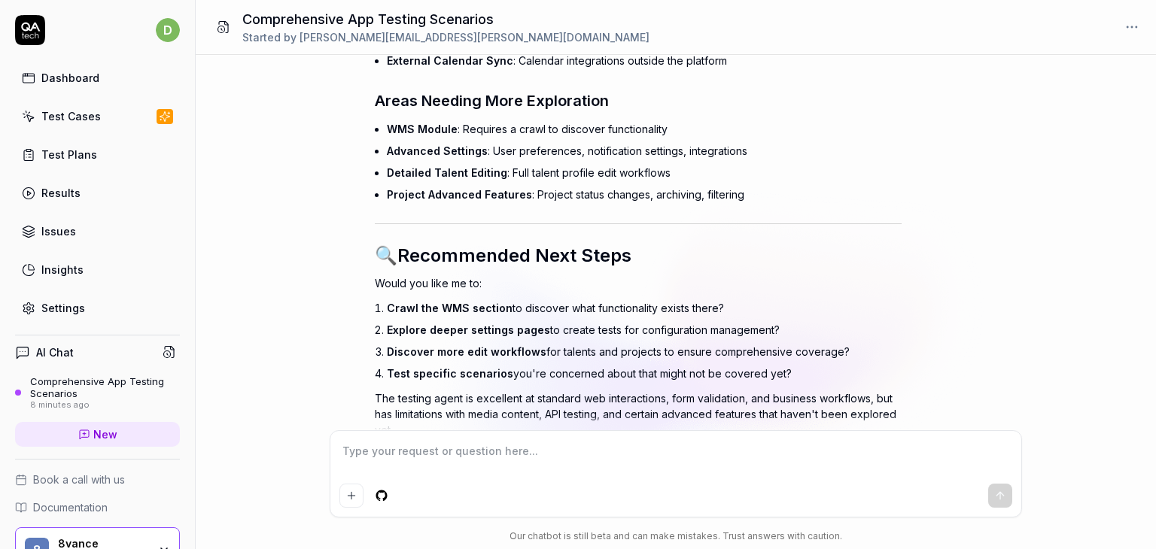
scroll to position [2780, 0]
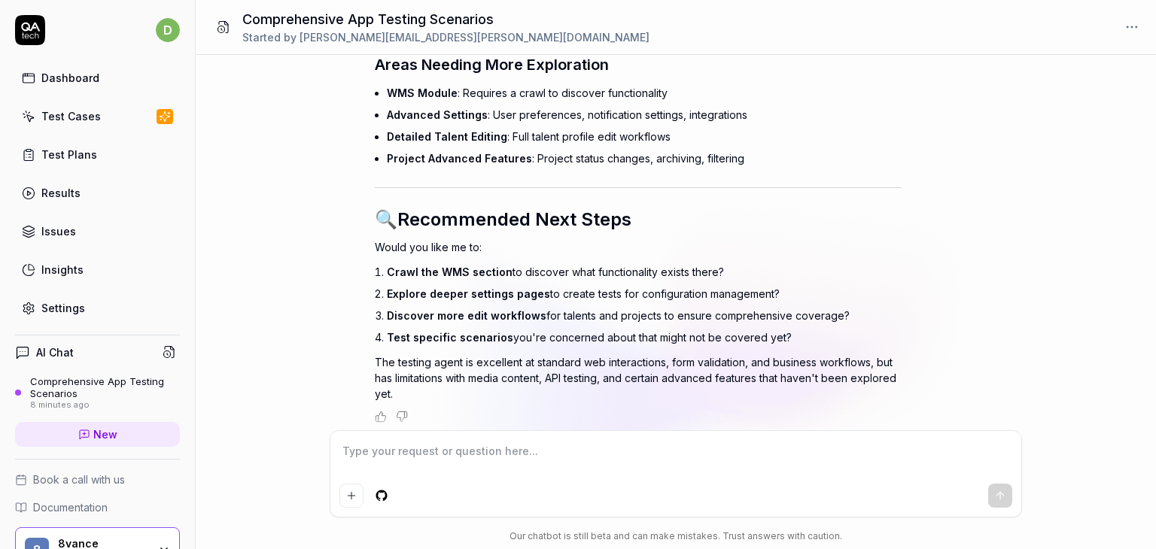
type textarea "*"
